Goal: Task Accomplishment & Management: Manage account settings

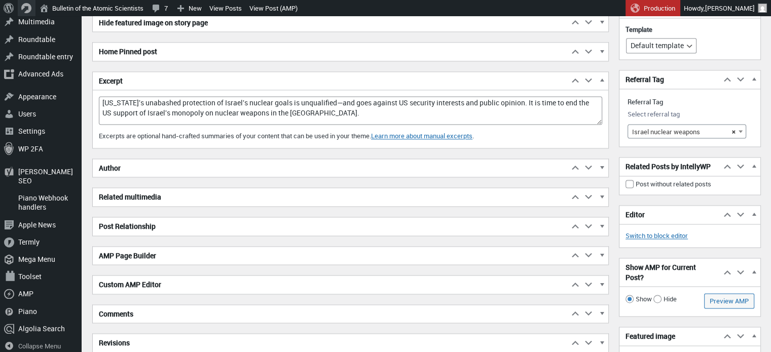
scroll to position [7, 0]
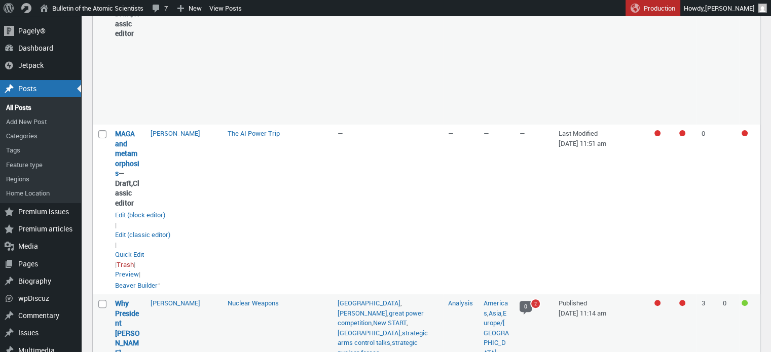
scroll to position [187, 0]
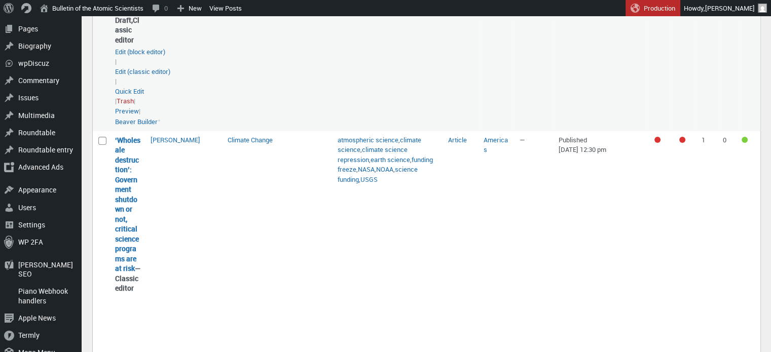
scroll to position [236, 0]
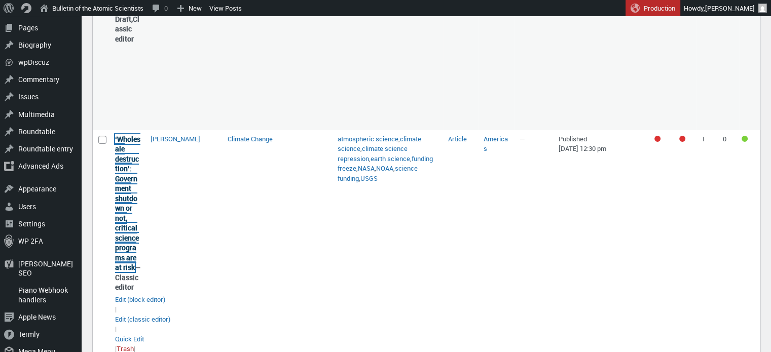
click at [124, 228] on link "‘Wholesale destruction’: Government shutdown or not, critical science programs …" at bounding box center [127, 203] width 25 height 138
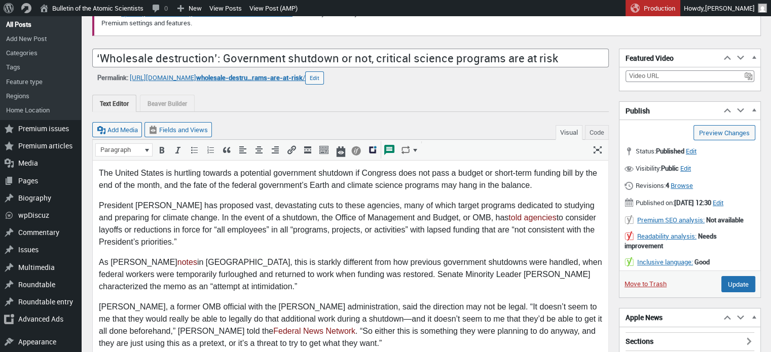
scroll to position [84, 0]
